Goal: Find contact information: Find contact information

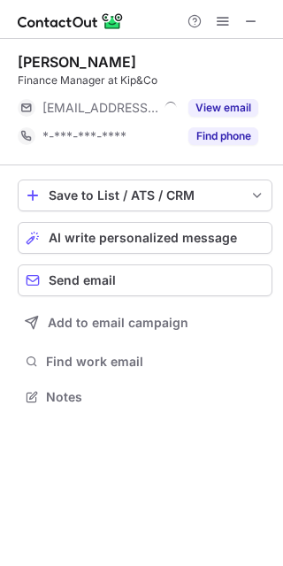
scroll to position [9, 9]
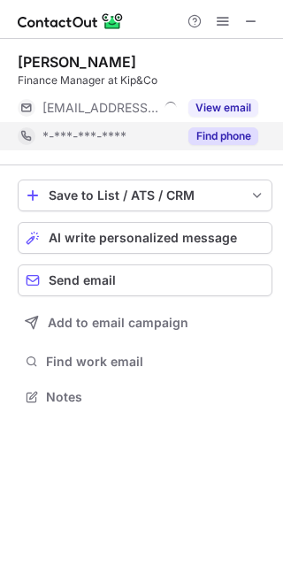
click at [229, 132] on button "Find phone" at bounding box center [223, 136] width 70 height 18
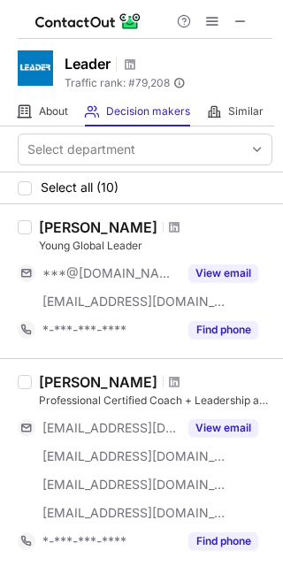
drag, startPoint x: 242, startPoint y: 25, endPoint x: 161, endPoint y: 25, distance: 80.5
click at [242, 25] on span at bounding box center [241, 21] width 14 height 14
